Goal: Task Accomplishment & Management: Use online tool/utility

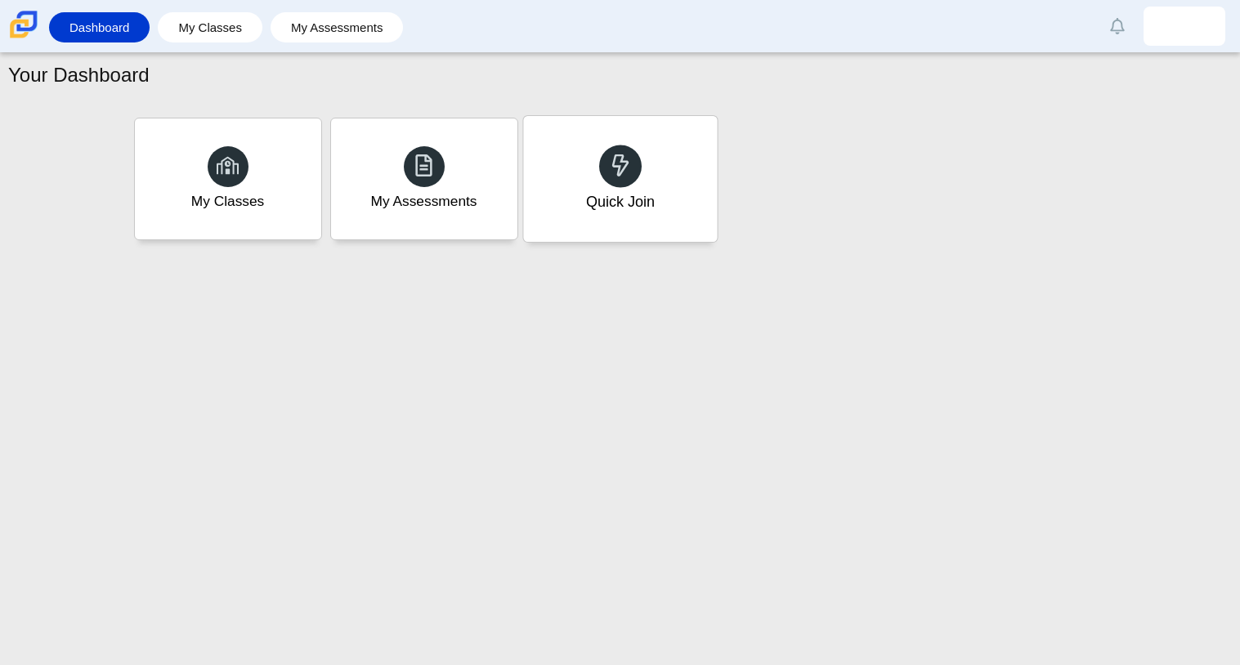
click at [640, 203] on div "Quick Join" at bounding box center [619, 201] width 69 height 21
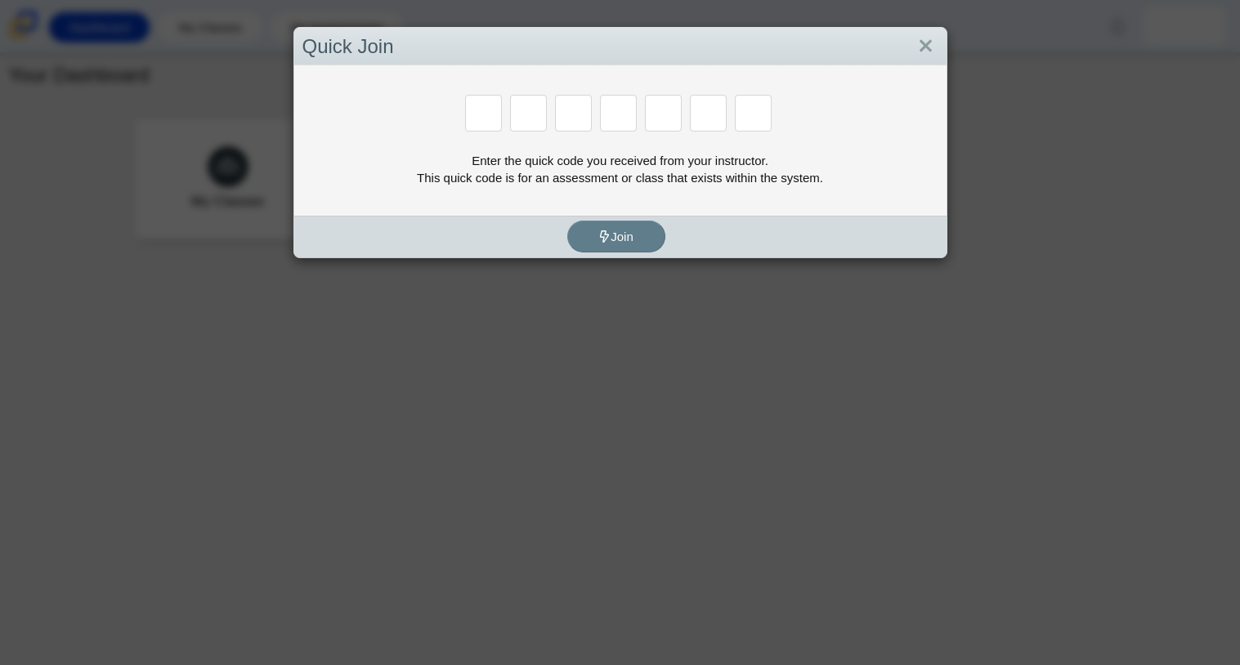
click at [494, 107] on input "Enter Access Code Digit 1" at bounding box center [483, 113] width 37 height 37
type input "F"
type input "7"
type input "M"
type input "C"
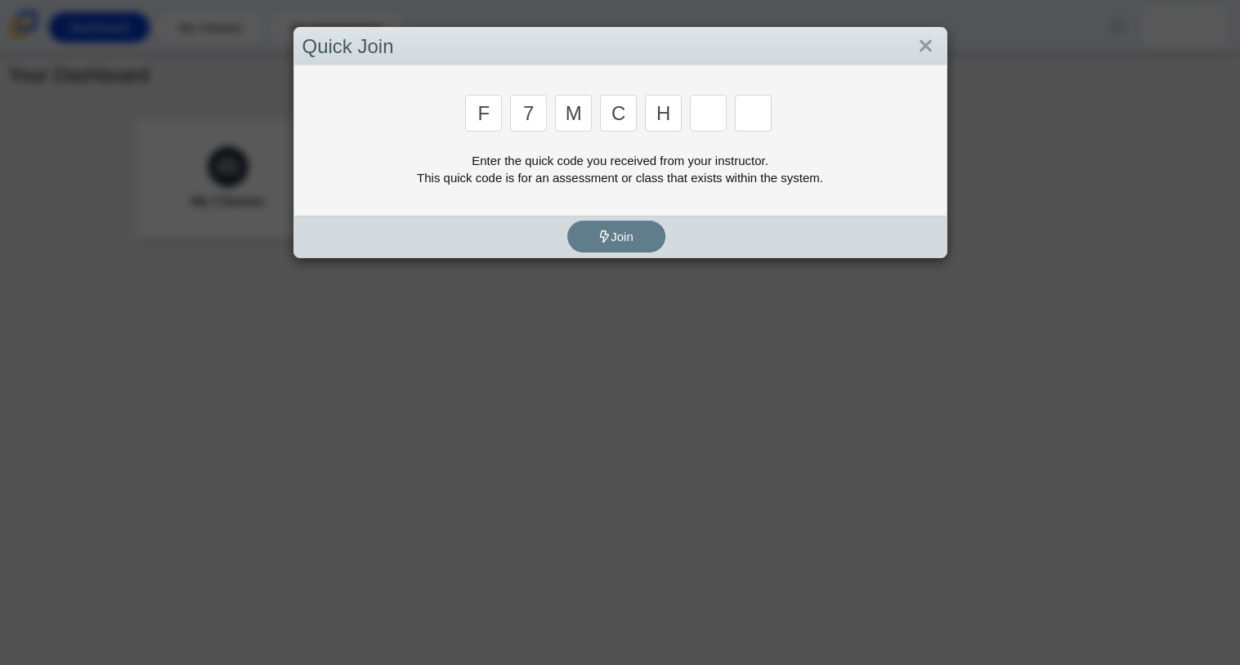
type input "H"
type input "W"
type input "K"
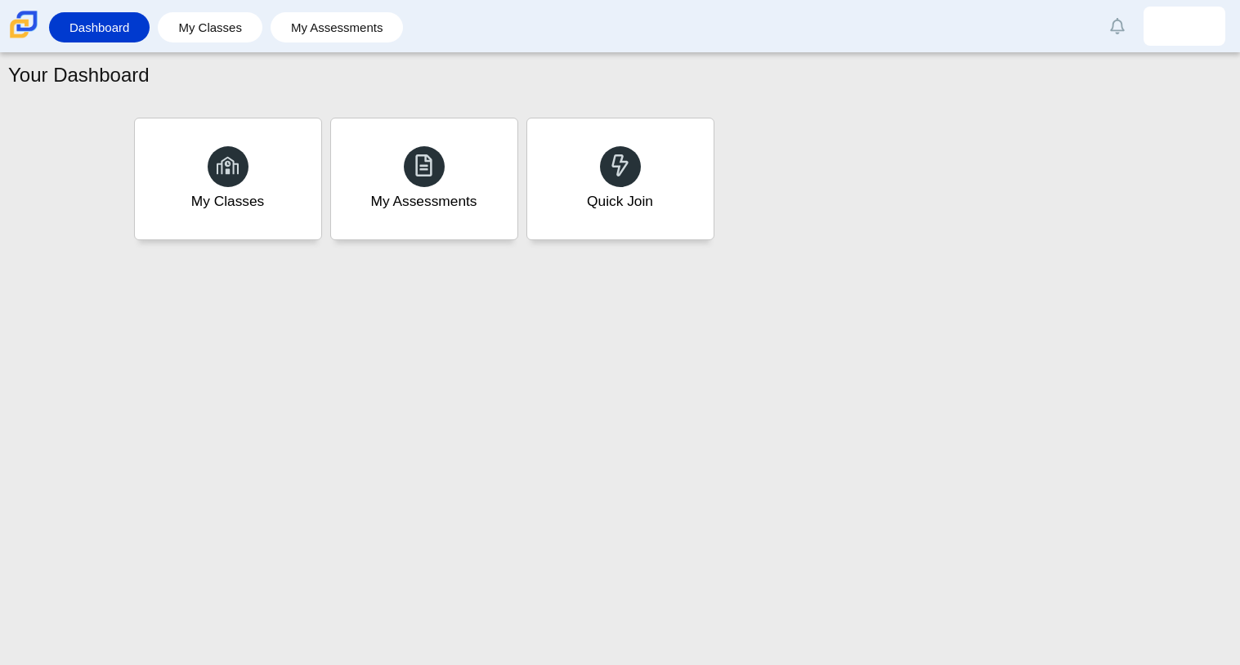
click at [603, 334] on div "Your Dashboard My Classes My Assessments Quick Join" at bounding box center [620, 359] width 1240 height 612
click at [623, 218] on div "Quick Join" at bounding box center [620, 179] width 194 height 126
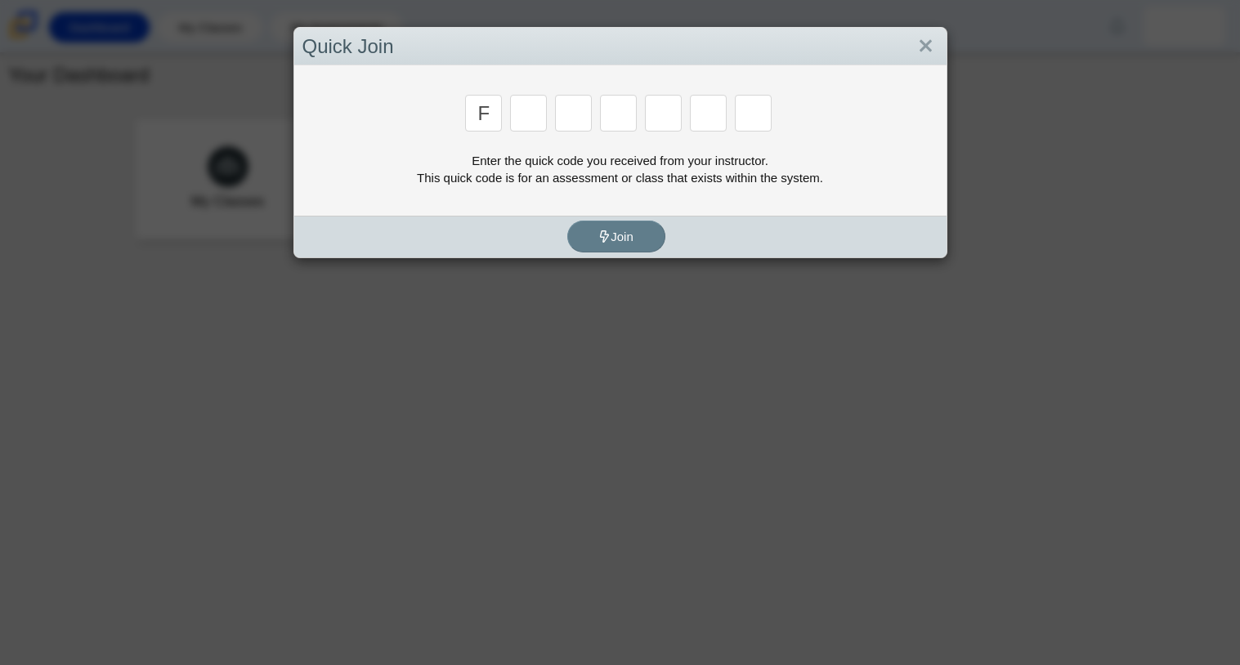
type input "f"
type input "7"
type input "m"
type input "c"
type input "h"
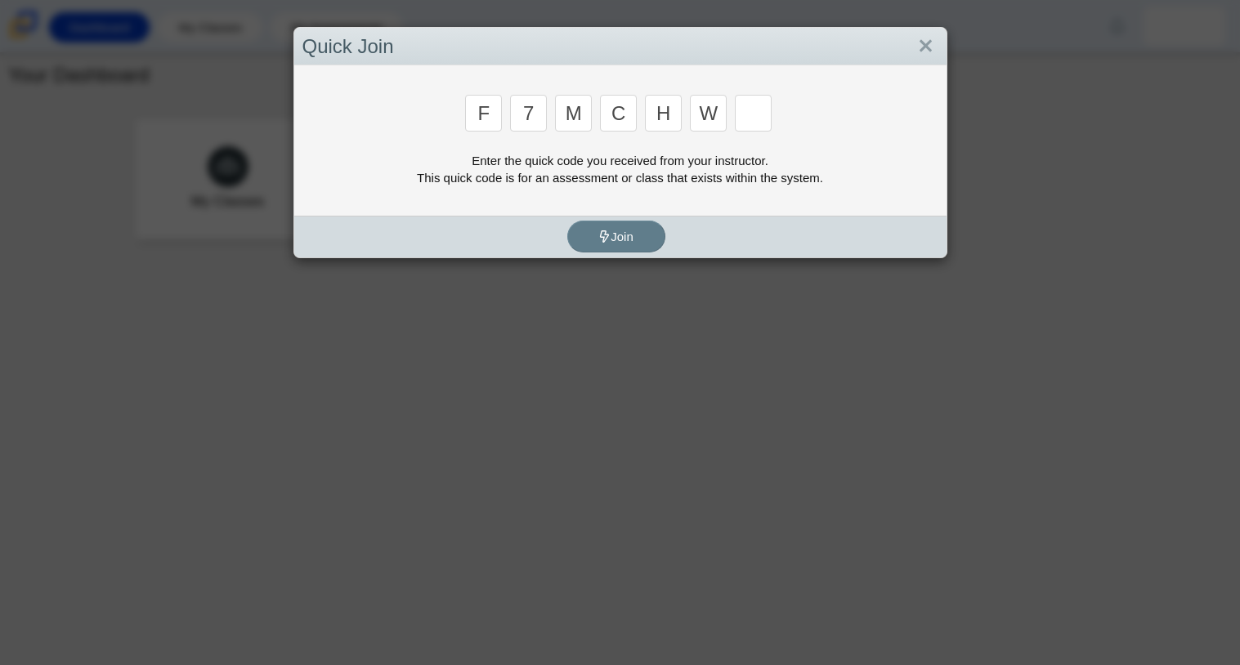
type input "w"
type input "k"
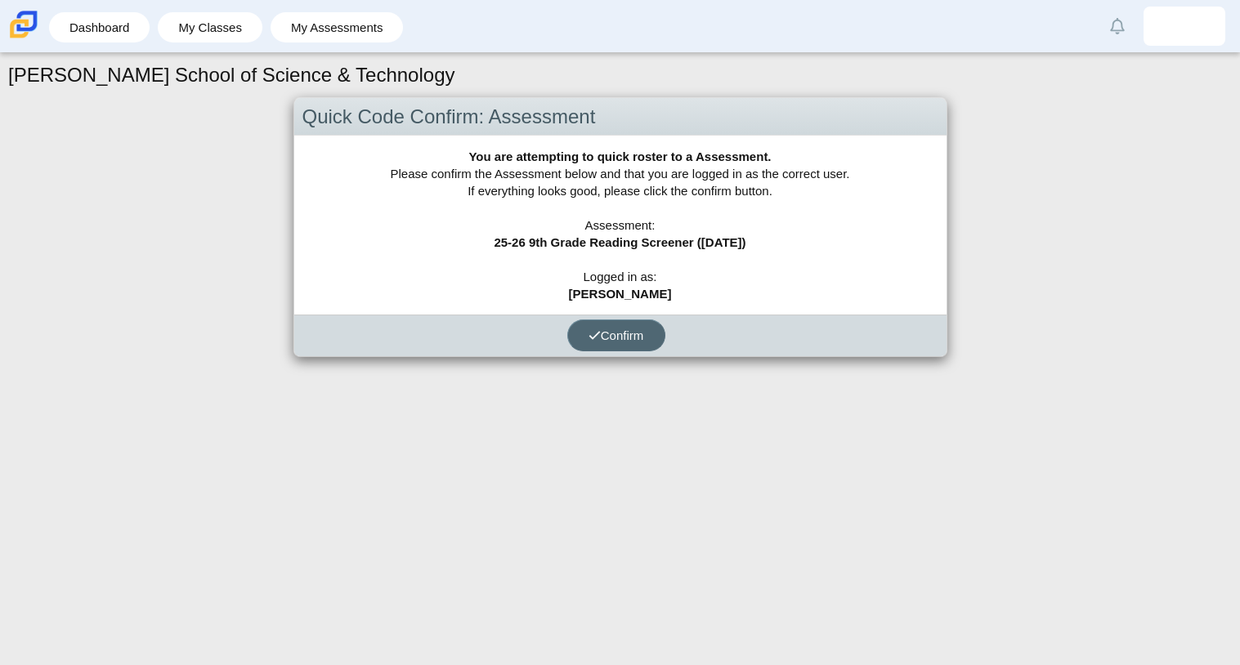
click at [651, 329] on button "Confirm" at bounding box center [616, 336] width 98 height 32
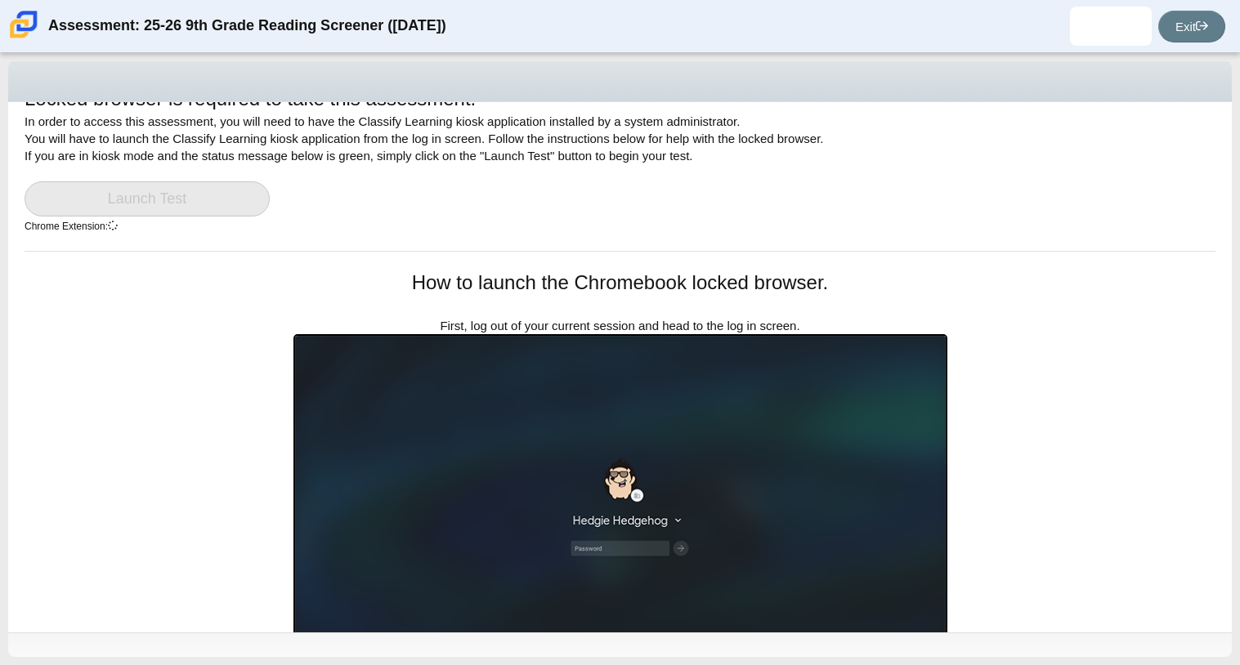
scroll to position [36, 0]
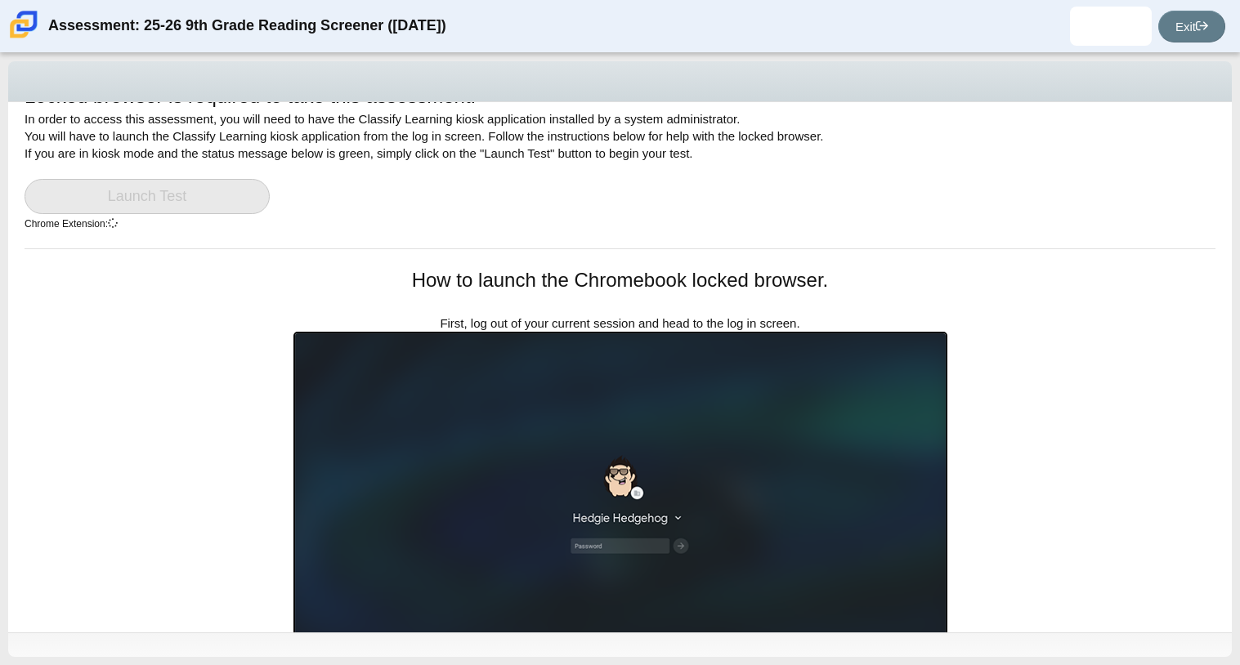
click at [857, 212] on div "Locked browser is required to take this assessment. In order to access this ass…" at bounding box center [620, 166] width 1191 height 166
